Goal: Browse casually: Explore the website without a specific task or goal

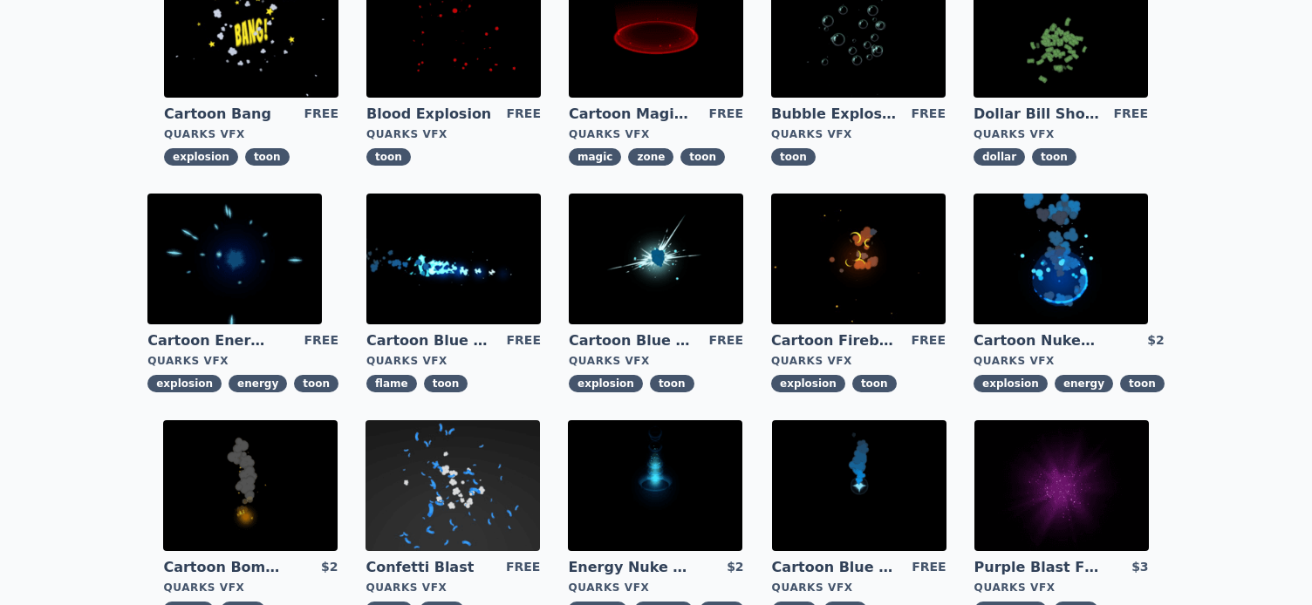
scroll to position [174, 0]
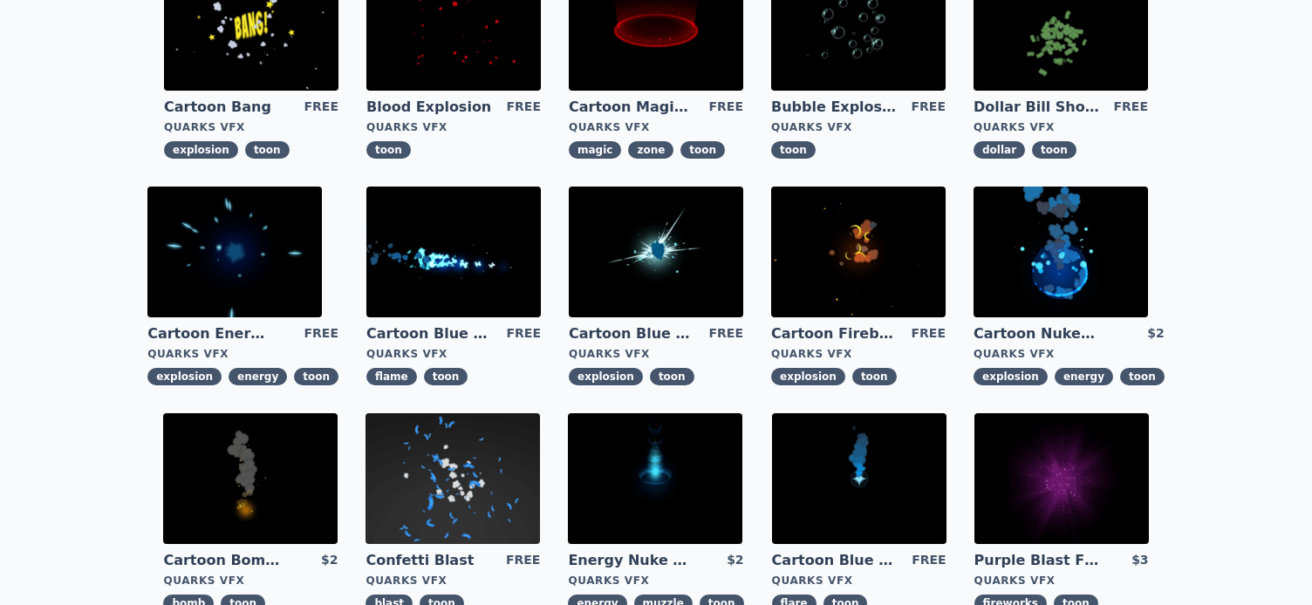
click at [636, 234] on img at bounding box center [656, 252] width 174 height 131
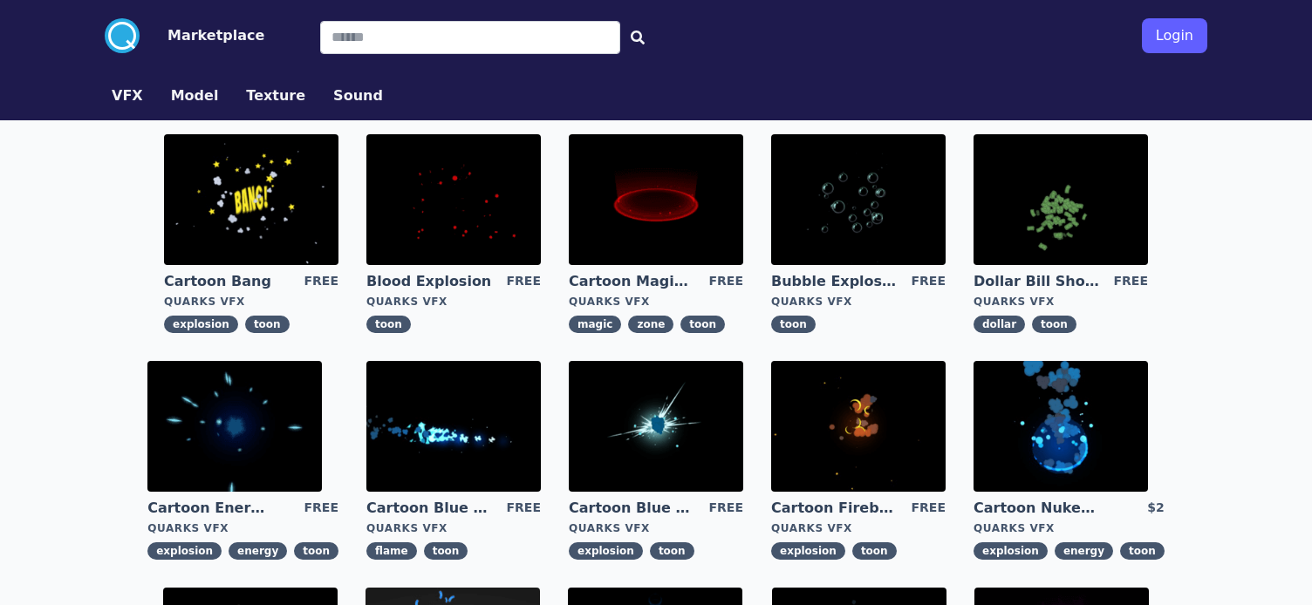
click at [409, 421] on img at bounding box center [453, 426] width 174 height 131
click at [355, 408] on figure "Cartoon Blue Flamethrower FREE Quarks VFX flame toon" at bounding box center [453, 460] width 202 height 227
click at [1027, 414] on img at bounding box center [1060, 426] width 174 height 131
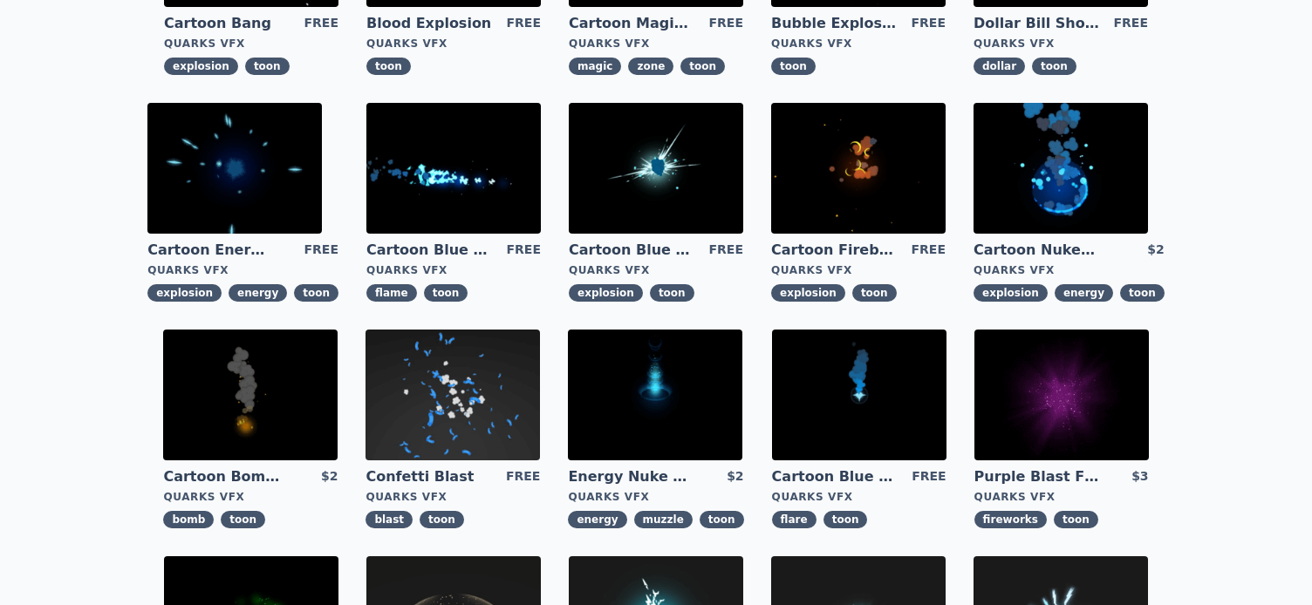
scroll to position [262, 0]
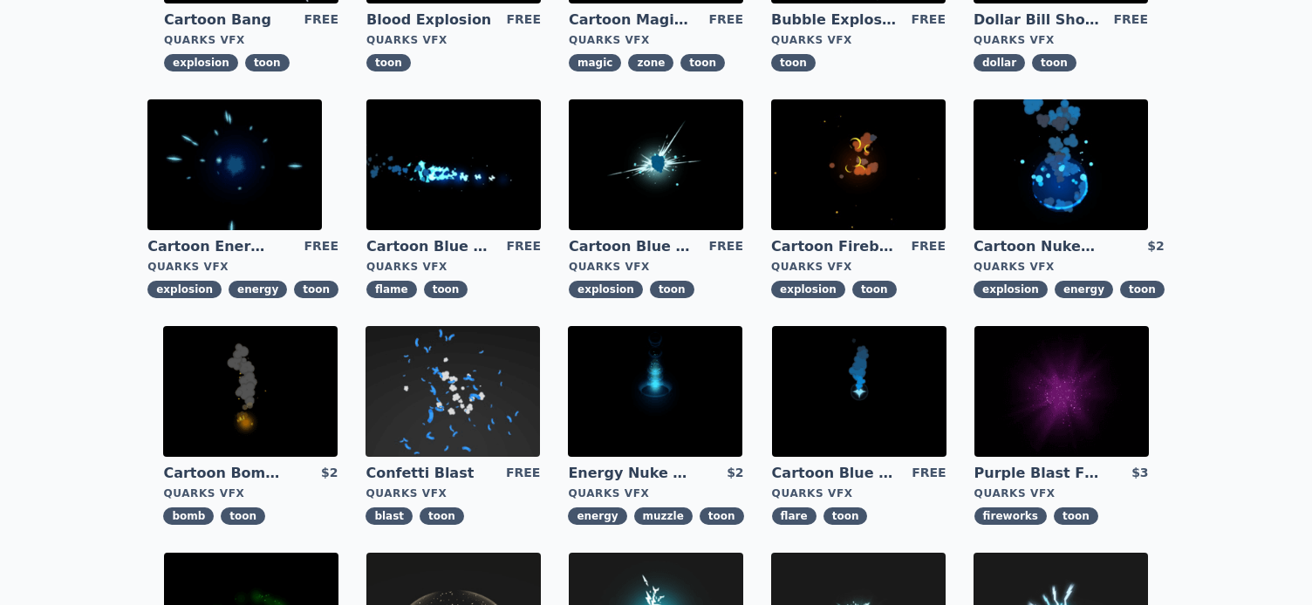
click at [664, 406] on img at bounding box center [655, 391] width 174 height 131
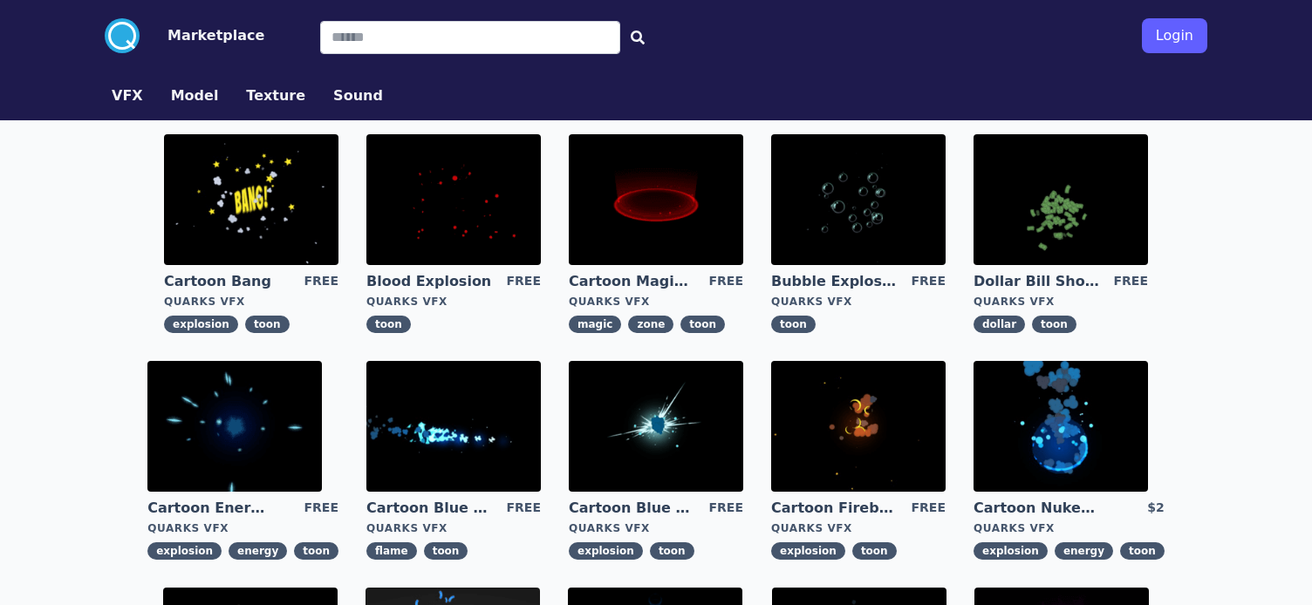
click at [418, 441] on img at bounding box center [453, 426] width 174 height 131
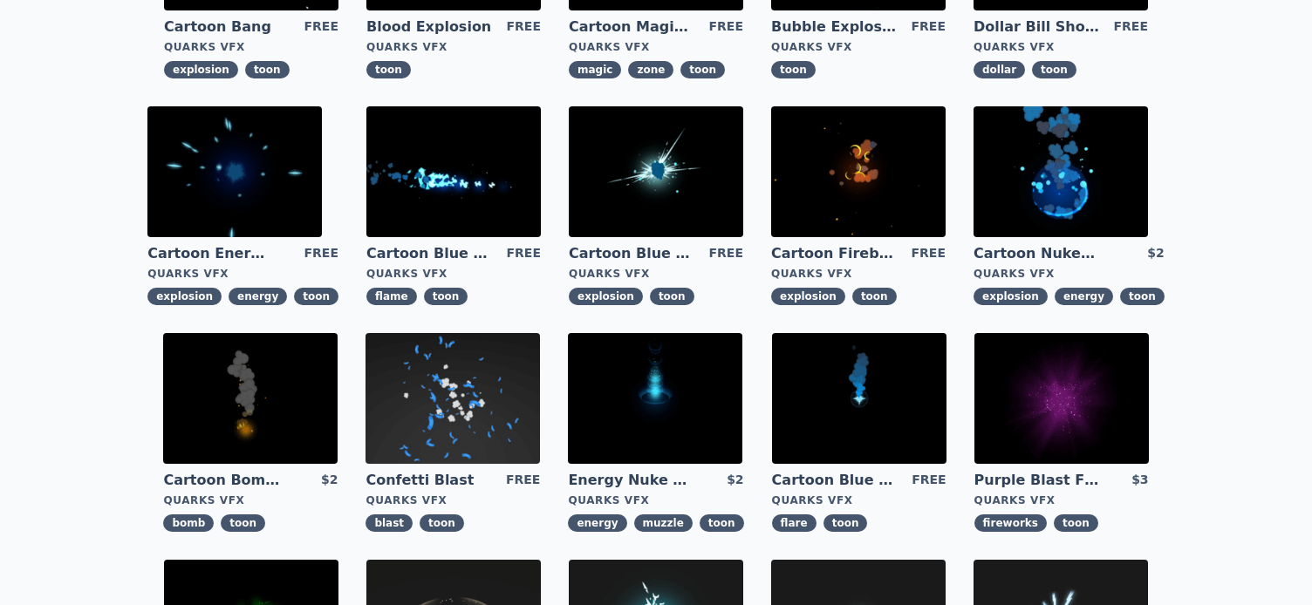
scroll to position [262, 0]
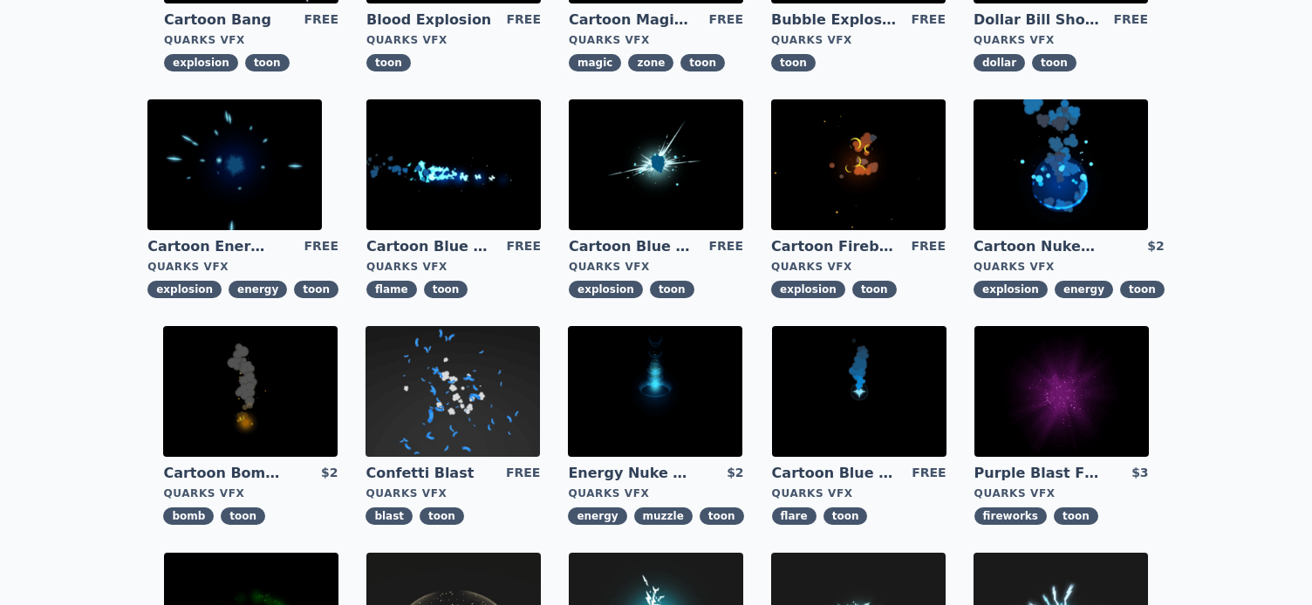
click at [817, 390] on img at bounding box center [859, 391] width 174 height 131
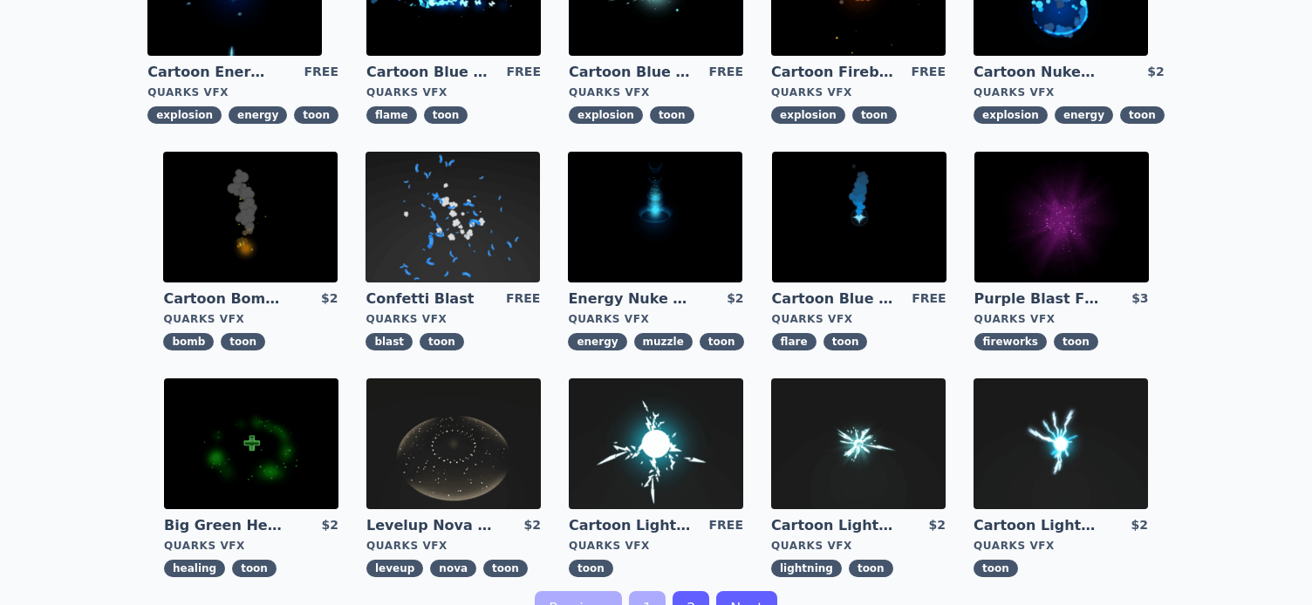
scroll to position [611, 0]
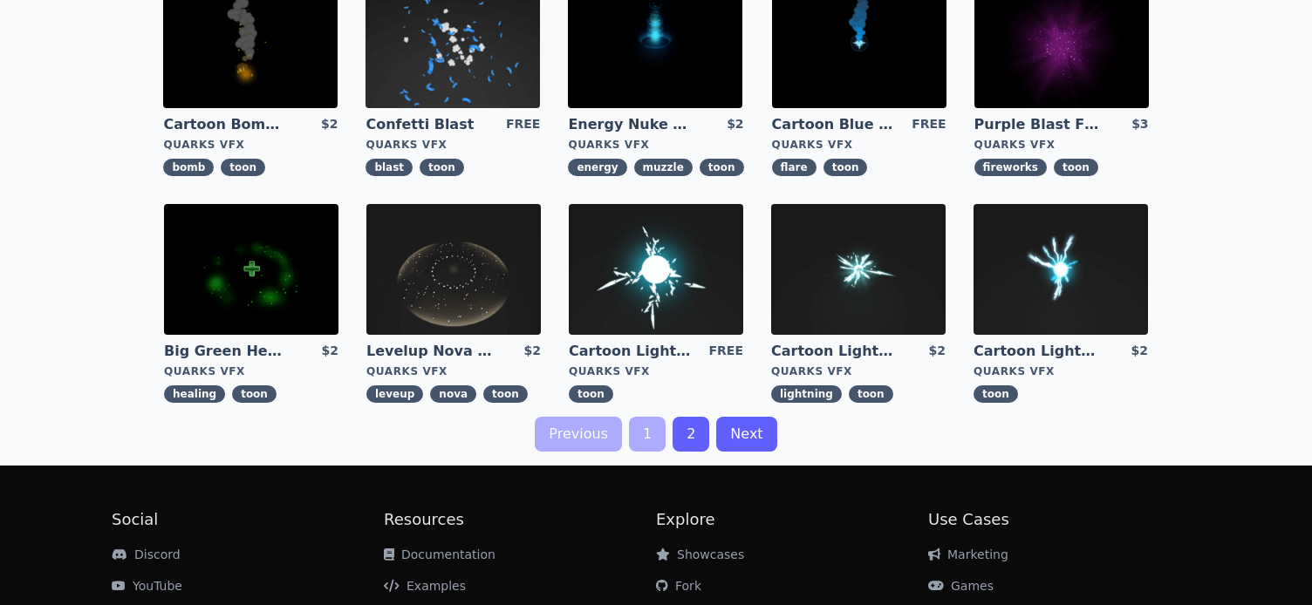
click at [752, 429] on link "Next" at bounding box center [746, 434] width 60 height 35
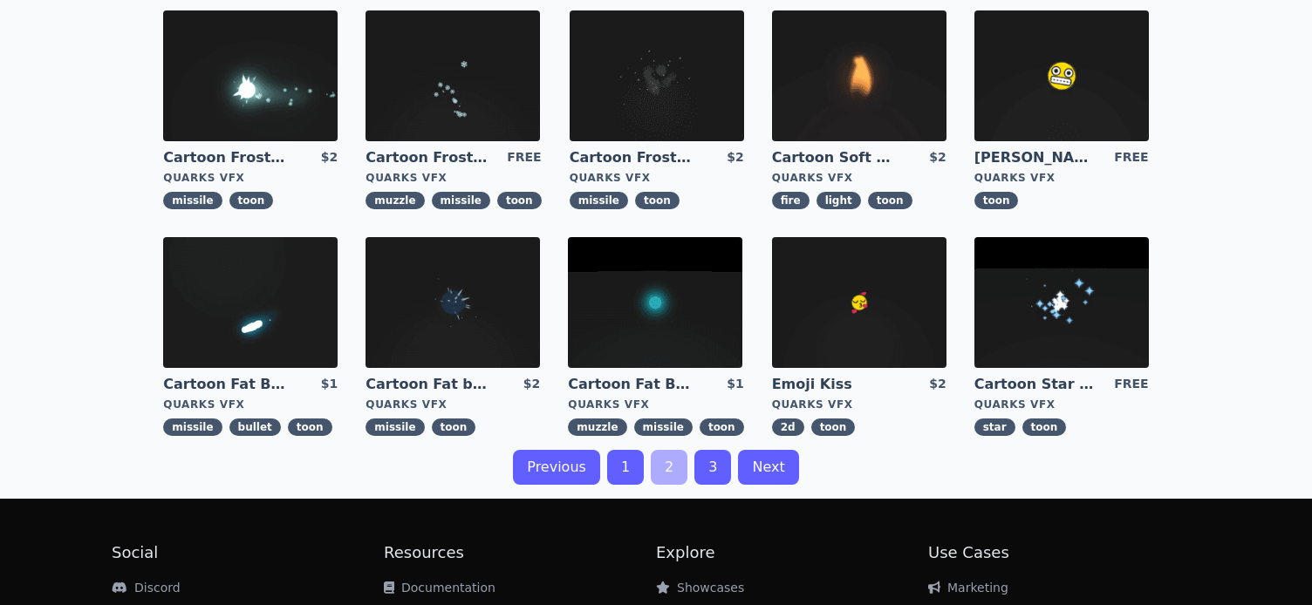
scroll to position [611, 0]
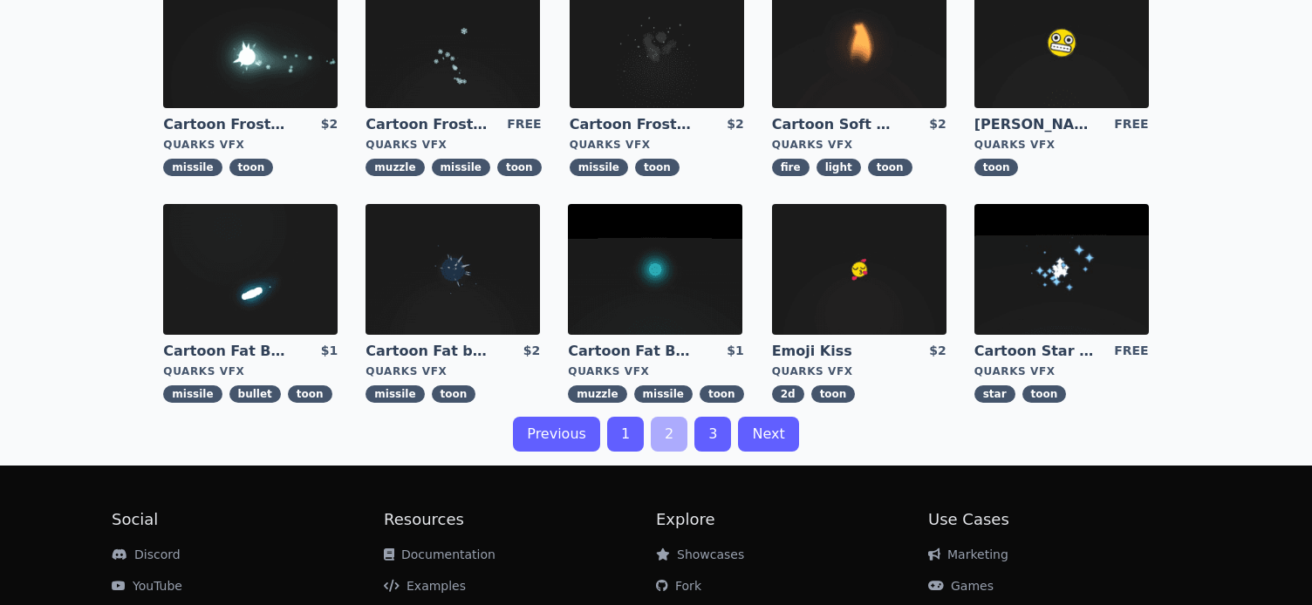
click at [757, 438] on link "Next" at bounding box center [768, 434] width 60 height 35
